Goal: Information Seeking & Learning: Check status

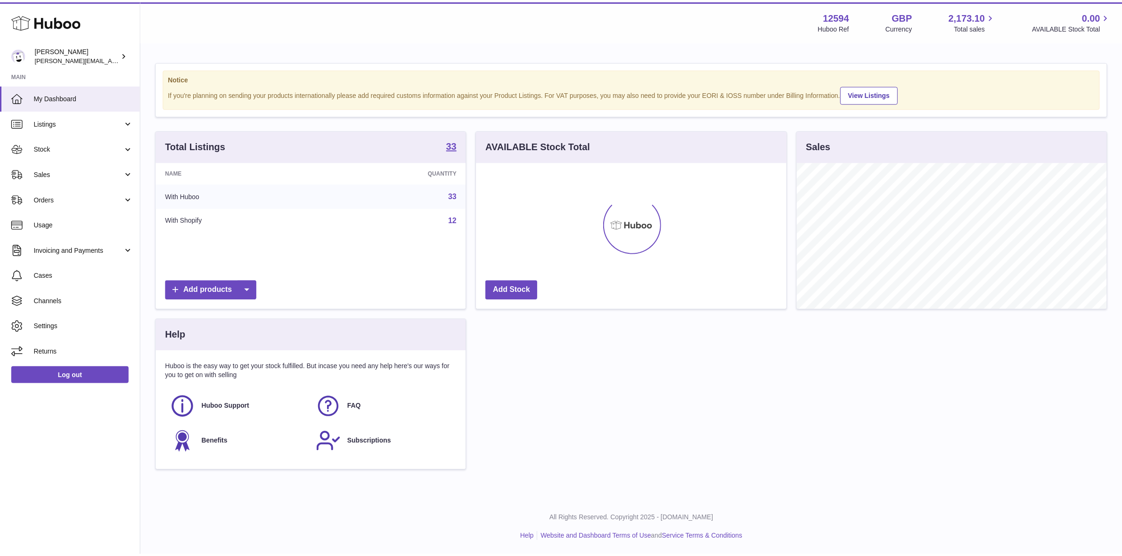
scroll to position [146, 312]
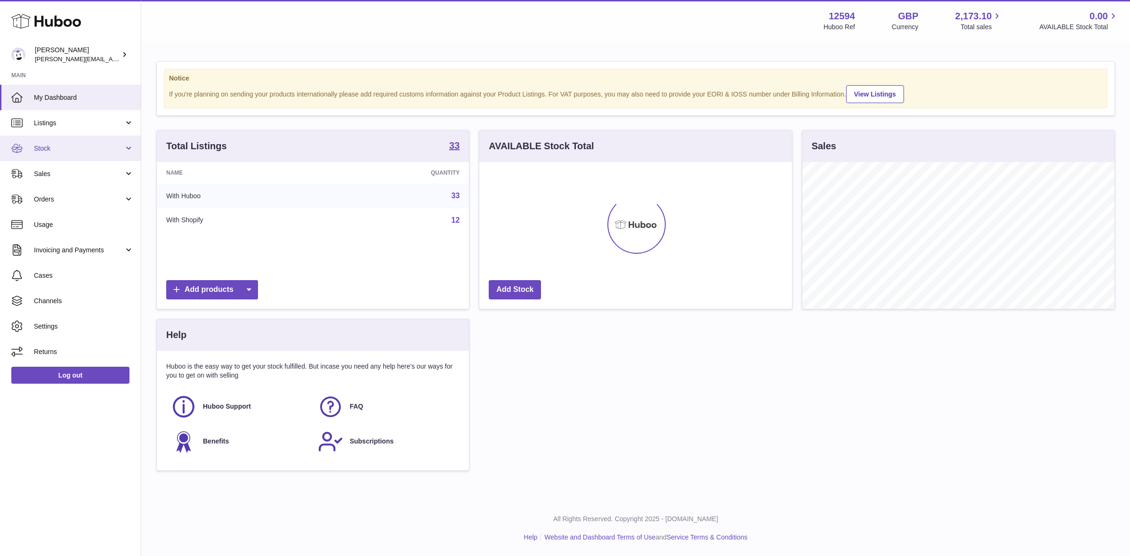
click at [46, 141] on link "Stock" at bounding box center [70, 148] width 141 height 25
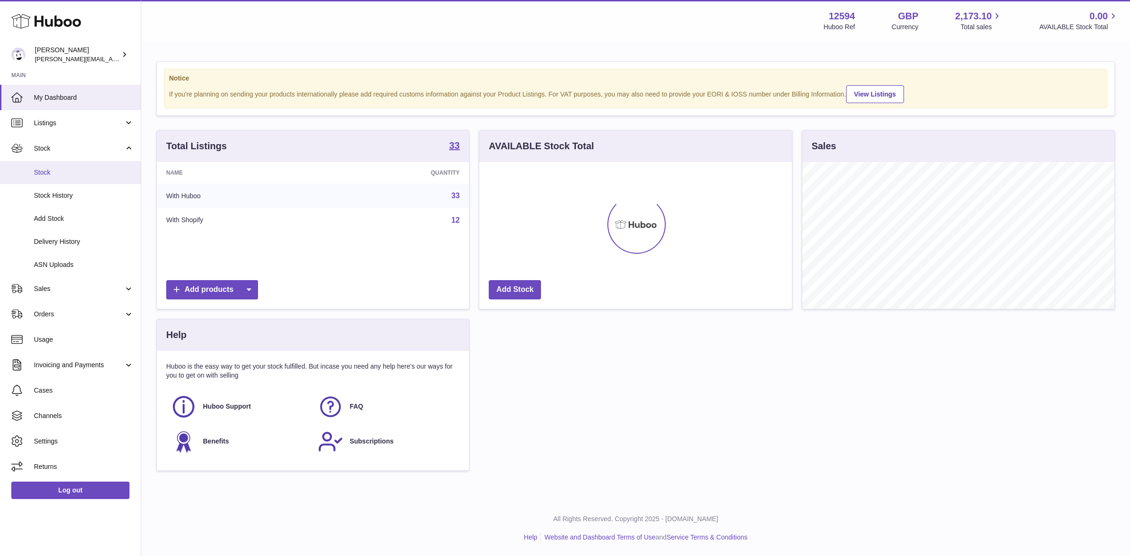
click at [48, 173] on span "Stock" at bounding box center [84, 172] width 100 height 9
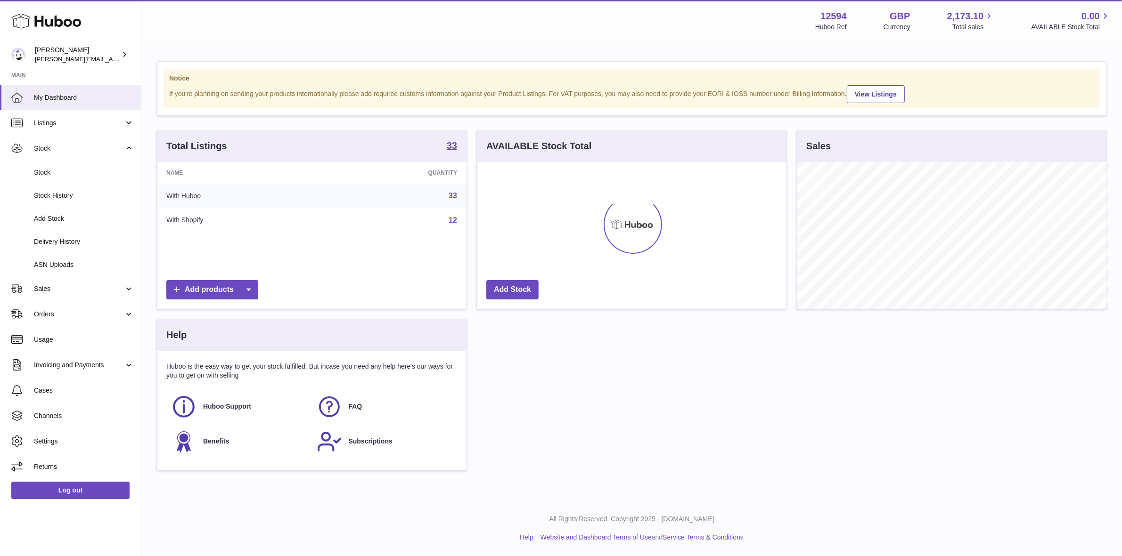
scroll to position [470880, 470718]
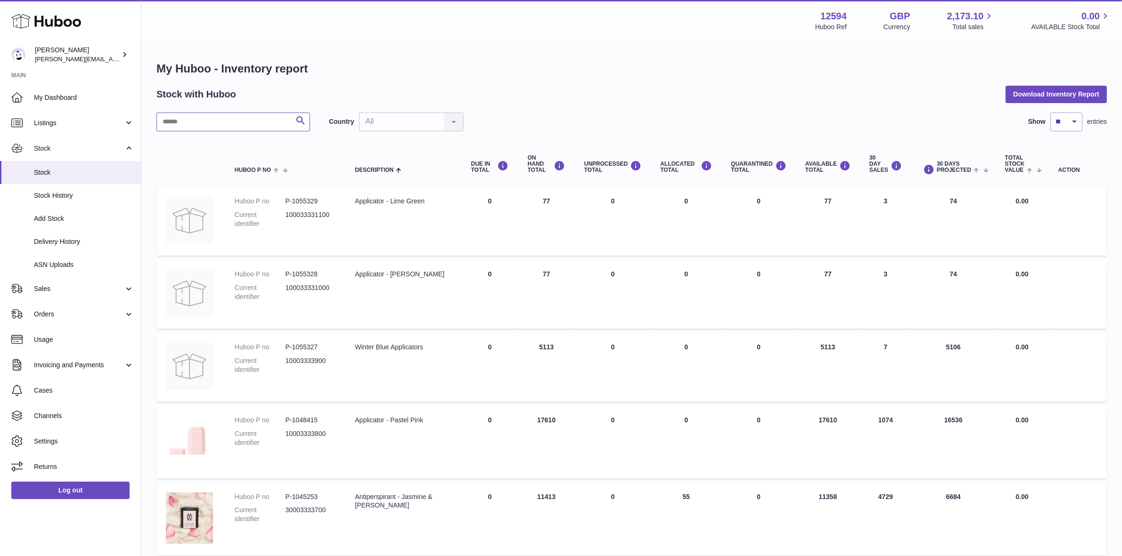
click at [224, 122] on input "text" at bounding box center [233, 122] width 154 height 19
type input "*******"
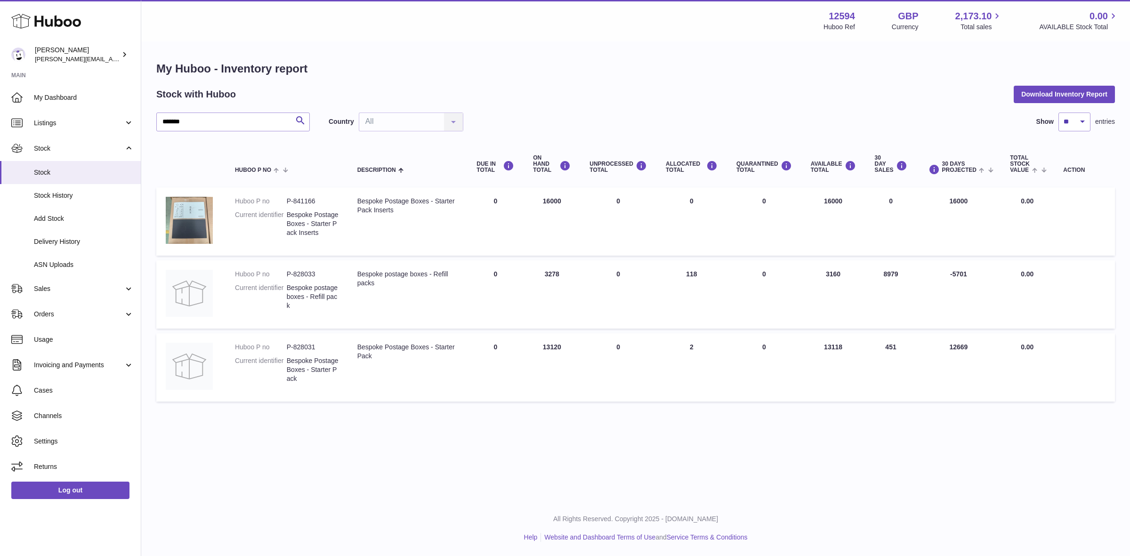
click at [616, 294] on td "UNPROCESSED Total 0" at bounding box center [618, 294] width 76 height 68
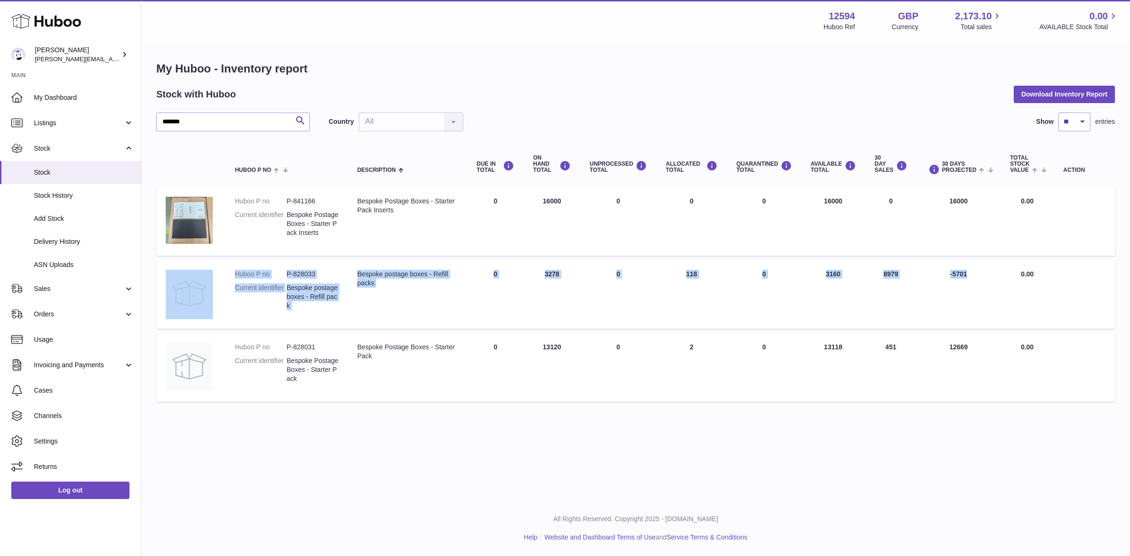
drag, startPoint x: 1001, startPoint y: 297, endPoint x: 473, endPoint y: 303, distance: 527.6
click at [206, 262] on tr "Huboo P no P-828033 Current identifier Bespoke postage boxes - Refill pack Desc…" at bounding box center [635, 294] width 959 height 68
click at [494, 307] on td "DUE IN Total 0" at bounding box center [495, 294] width 57 height 68
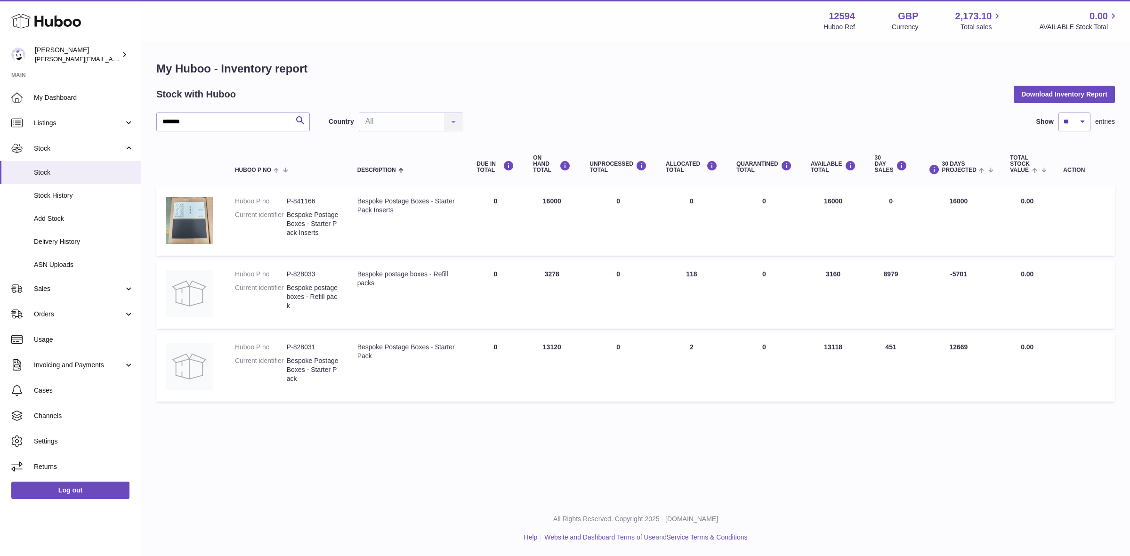
click at [502, 307] on td "DUE IN Total 0" at bounding box center [495, 294] width 57 height 68
click at [972, 307] on td "30 DAYS PROJECTED -5701" at bounding box center [959, 294] width 84 height 68
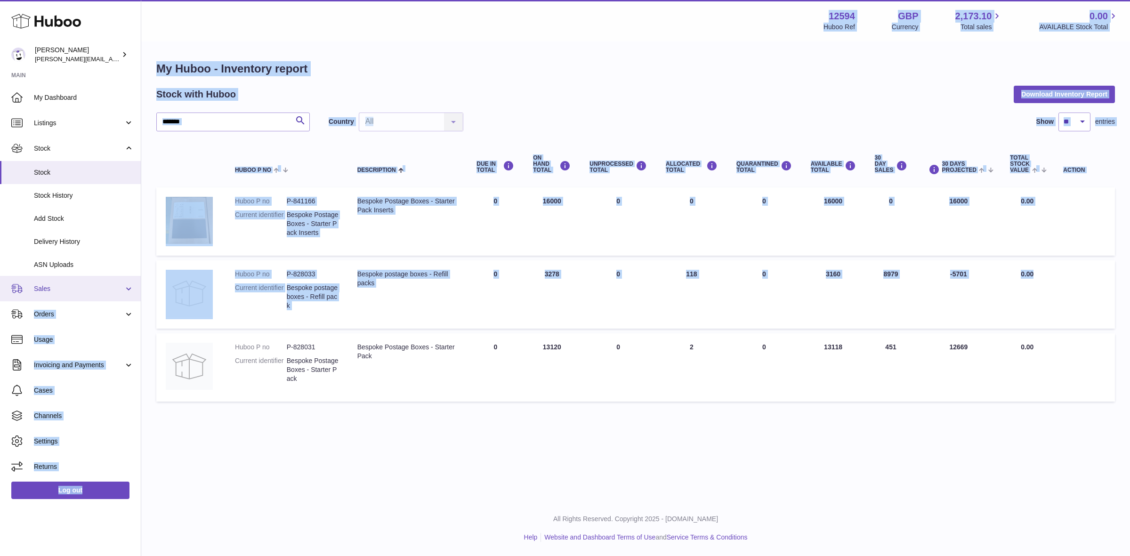
drag, startPoint x: 1047, startPoint y: 307, endPoint x: 108, endPoint y: 276, distance: 938.8
click at [85, 276] on div "Huboo Owen Machon [EMAIL_ADDRESS][DOMAIN_NAME] Main My Dashboard Listings Not w…" at bounding box center [565, 278] width 1130 height 556
click at [1013, 323] on td "Total stock value 0.00" at bounding box center [1027, 294] width 53 height 68
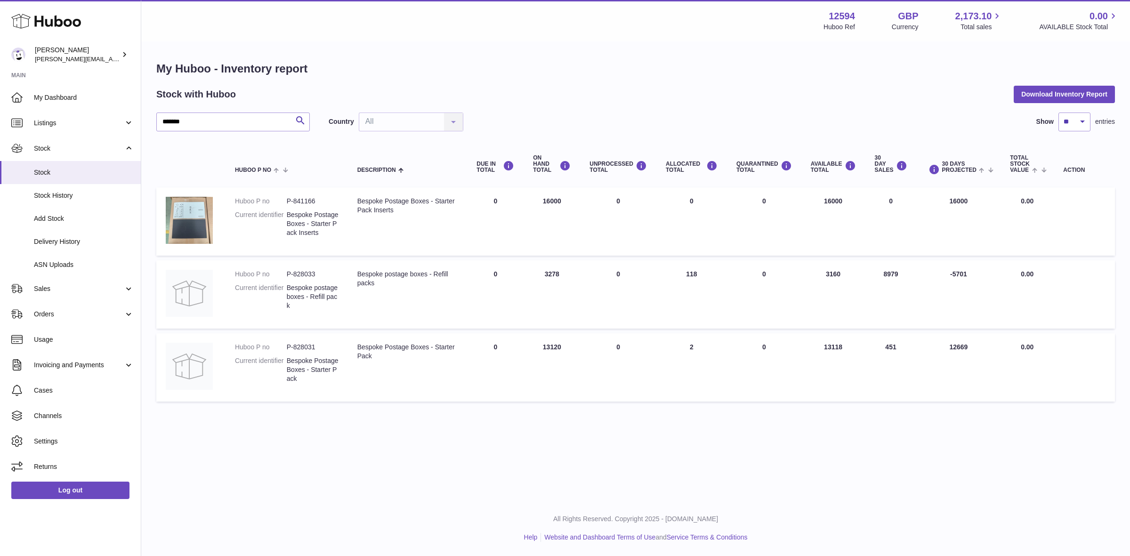
click at [551, 325] on td "ON HAND Total 3278" at bounding box center [552, 294] width 57 height 68
drag, startPoint x: 354, startPoint y: 279, endPoint x: 309, endPoint y: 260, distance: 49.4
click at [333, 278] on tr "Huboo P no P-828033 Current identifier Bespoke postage boxes - Refill pack Desc…" at bounding box center [635, 294] width 959 height 68
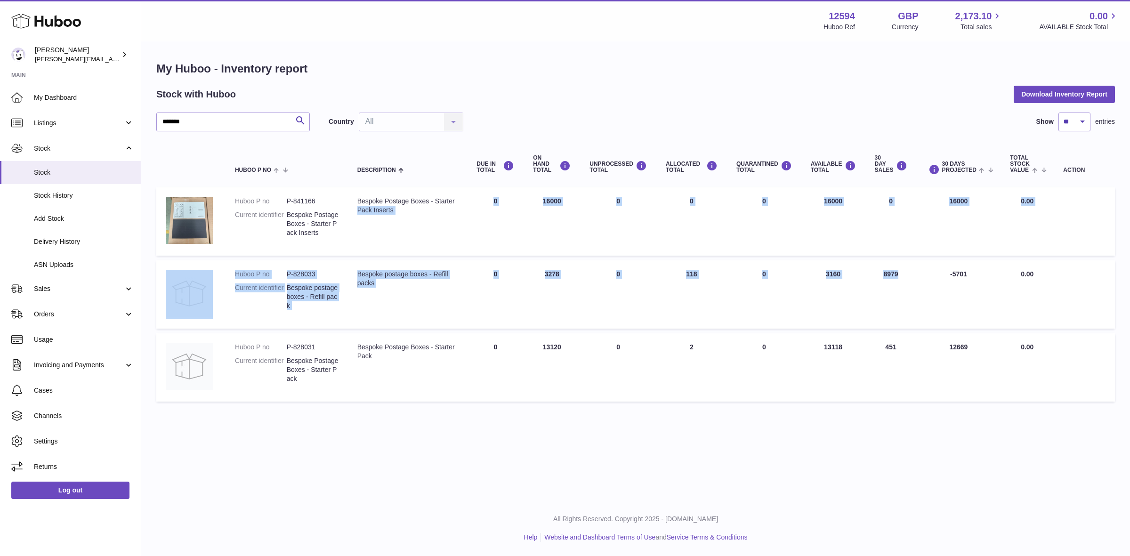
drag, startPoint x: 477, startPoint y: 261, endPoint x: 943, endPoint y: 300, distance: 467.9
click at [935, 300] on table "Huboo P no Description DUE IN TOTAL ON HAND Total UNPROCESSED Total ALLOCATED T…" at bounding box center [635, 274] width 959 height 266
drag, startPoint x: 794, startPoint y: 352, endPoint x: 583, endPoint y: 267, distance: 228.0
click at [583, 268] on div "My Huboo - Inventory report Stock with Huboo Download Inventory Report ******* …" at bounding box center [635, 233] width 989 height 383
click at [830, 265] on td "AVAILABLE Total 3160" at bounding box center [834, 294] width 64 height 68
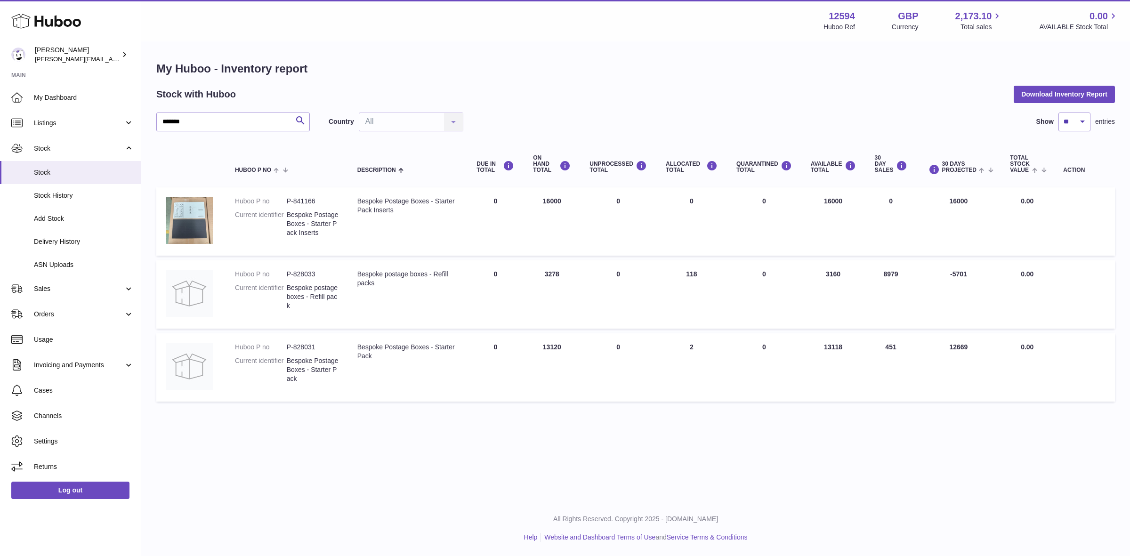
click at [1052, 299] on td "Total stock value 0.00" at bounding box center [1027, 294] width 53 height 68
click at [896, 288] on td "30 DAY SALES 8979" at bounding box center [891, 294] width 51 height 68
drag, startPoint x: 795, startPoint y: 274, endPoint x: 1049, endPoint y: 281, distance: 254.5
click at [1039, 276] on tr "Huboo P no P-828033 Current identifier Bespoke postage boxes - Refill pack Desc…" at bounding box center [635, 294] width 959 height 68
click at [1050, 284] on td "Total stock value 0.00" at bounding box center [1027, 294] width 53 height 68
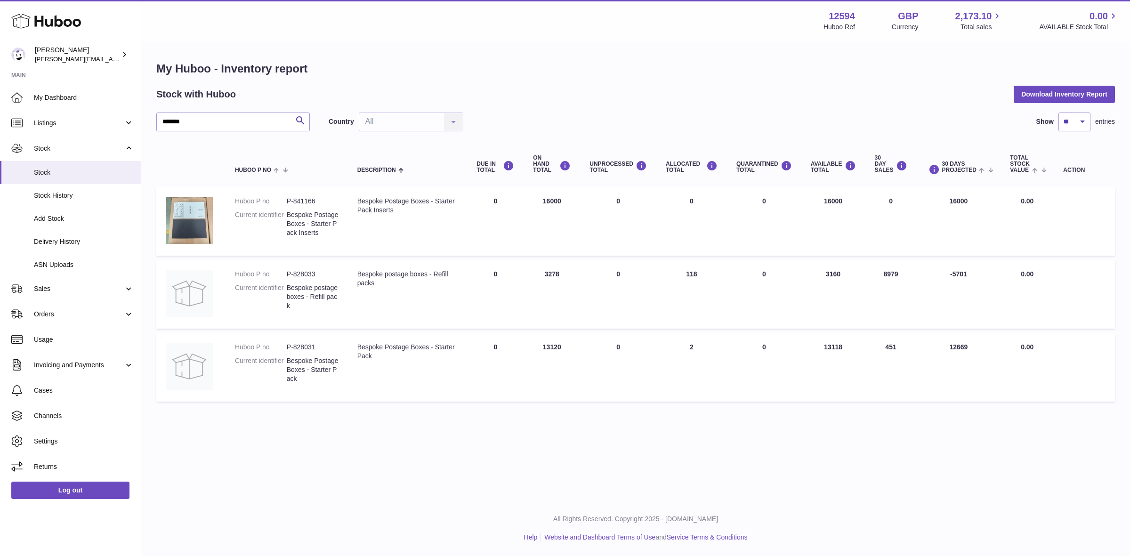
click at [991, 269] on td "30 DAYS PROJECTED -5701" at bounding box center [959, 294] width 84 height 68
click at [1057, 251] on td at bounding box center [1084, 221] width 61 height 68
click at [557, 404] on table "Huboo P no Description DUE IN TOTAL ON HAND Total UNPROCESSED Total ALLOCATED T…" at bounding box center [635, 274] width 959 height 266
drag, startPoint x: 924, startPoint y: 445, endPoint x: 1087, endPoint y: 457, distance: 163.0
click at [926, 445] on div "Menu Huboo 12594 Huboo Ref GBP Currency 2,173.10 Total sales 0.00 AVAILABLE Sto…" at bounding box center [635, 250] width 989 height 501
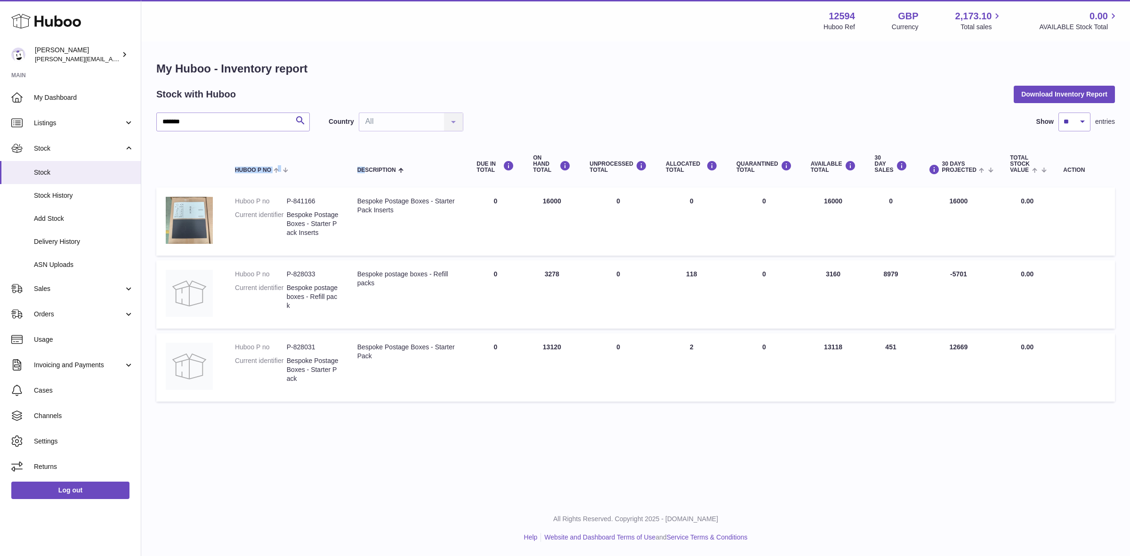
drag, startPoint x: 1087, startPoint y: 458, endPoint x: 363, endPoint y: 131, distance: 794.5
click at [363, 135] on div "Menu Huboo 12594 Huboo Ref GBP Currency 2,173.10 Total sales 0.00 AVAILABLE Sto…" at bounding box center [635, 250] width 989 height 501
click at [780, 119] on div "******* Search Country All All No elements found. Consider changing the search …" at bounding box center [635, 122] width 959 height 19
drag, startPoint x: 695, startPoint y: 276, endPoint x: 255, endPoint y: 270, distance: 440.5
click at [255, 270] on tr "Huboo P no P-828033 Current identifier Bespoke postage boxes - Refill pack Desc…" at bounding box center [635, 294] width 959 height 68
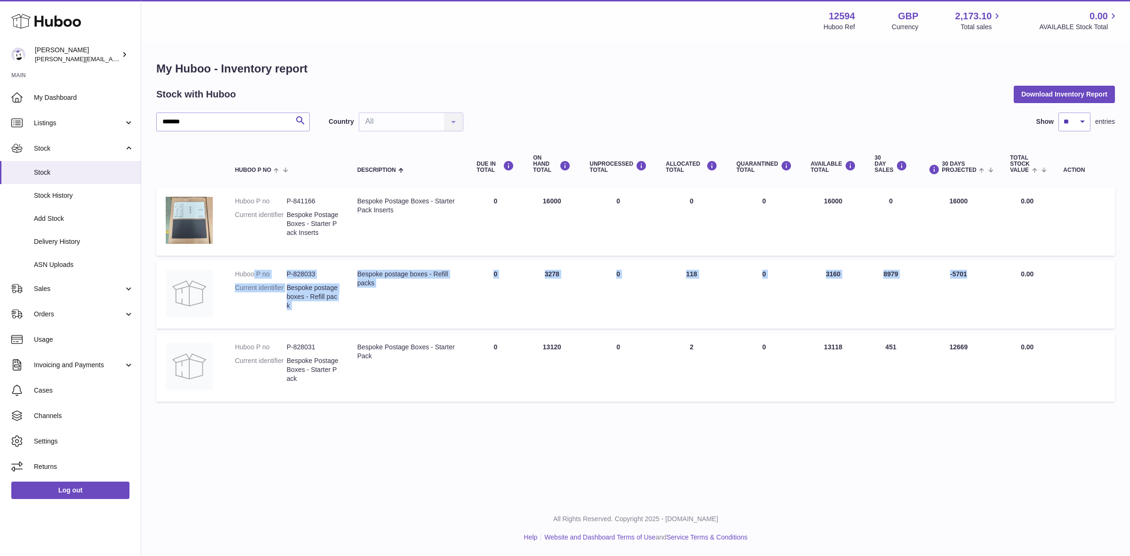
click at [350, 285] on td "Description Bespoke postage boxes - Refill packs" at bounding box center [408, 294] width 120 height 68
drag, startPoint x: 1068, startPoint y: 283, endPoint x: 272, endPoint y: 267, distance: 795.7
click at [272, 267] on tr "Huboo P no P-828033 Current identifier Bespoke postage boxes - Refill pack Desc…" at bounding box center [635, 294] width 959 height 68
click at [625, 305] on td "UNPROCESSED Total 0" at bounding box center [618, 294] width 76 height 68
click at [542, 291] on td "ON HAND Total 3278" at bounding box center [552, 294] width 57 height 68
